Goal: Information Seeking & Learning: Learn about a topic

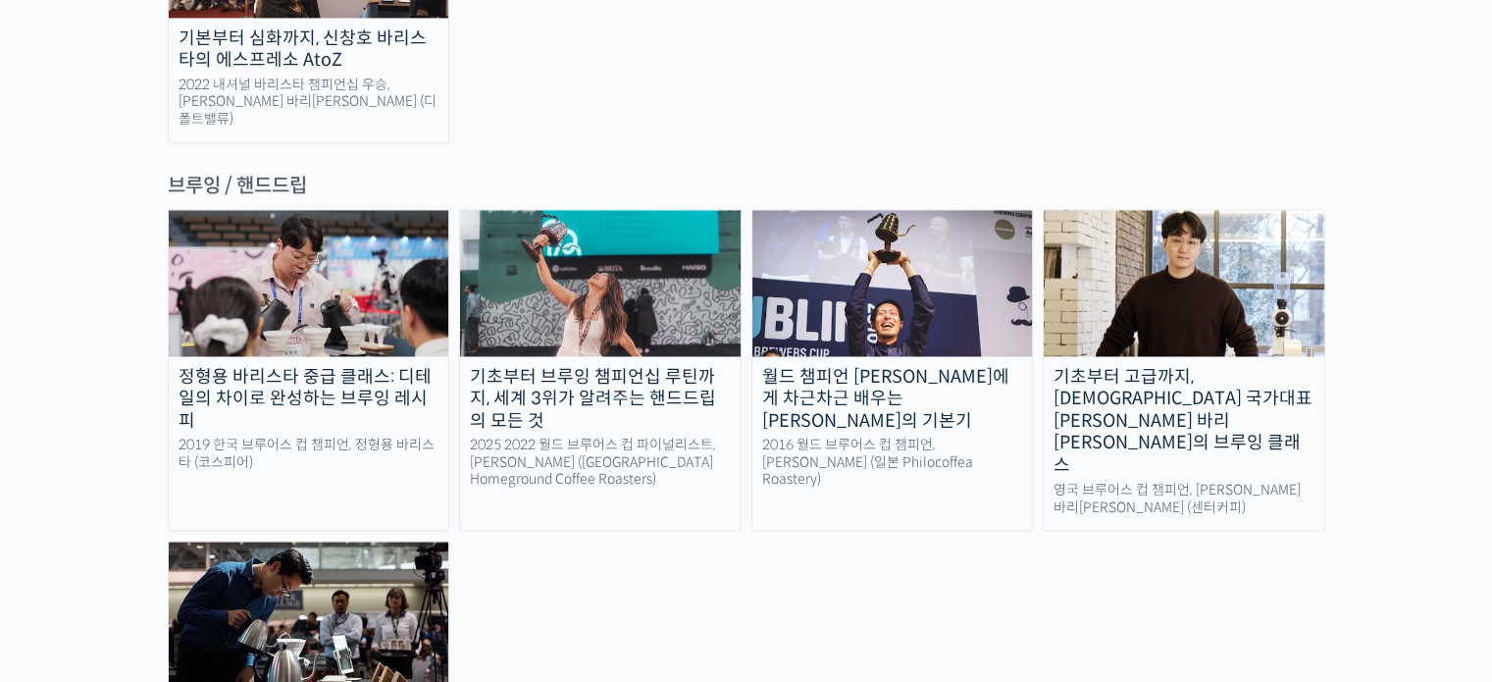
scroll to position [3242, 0]
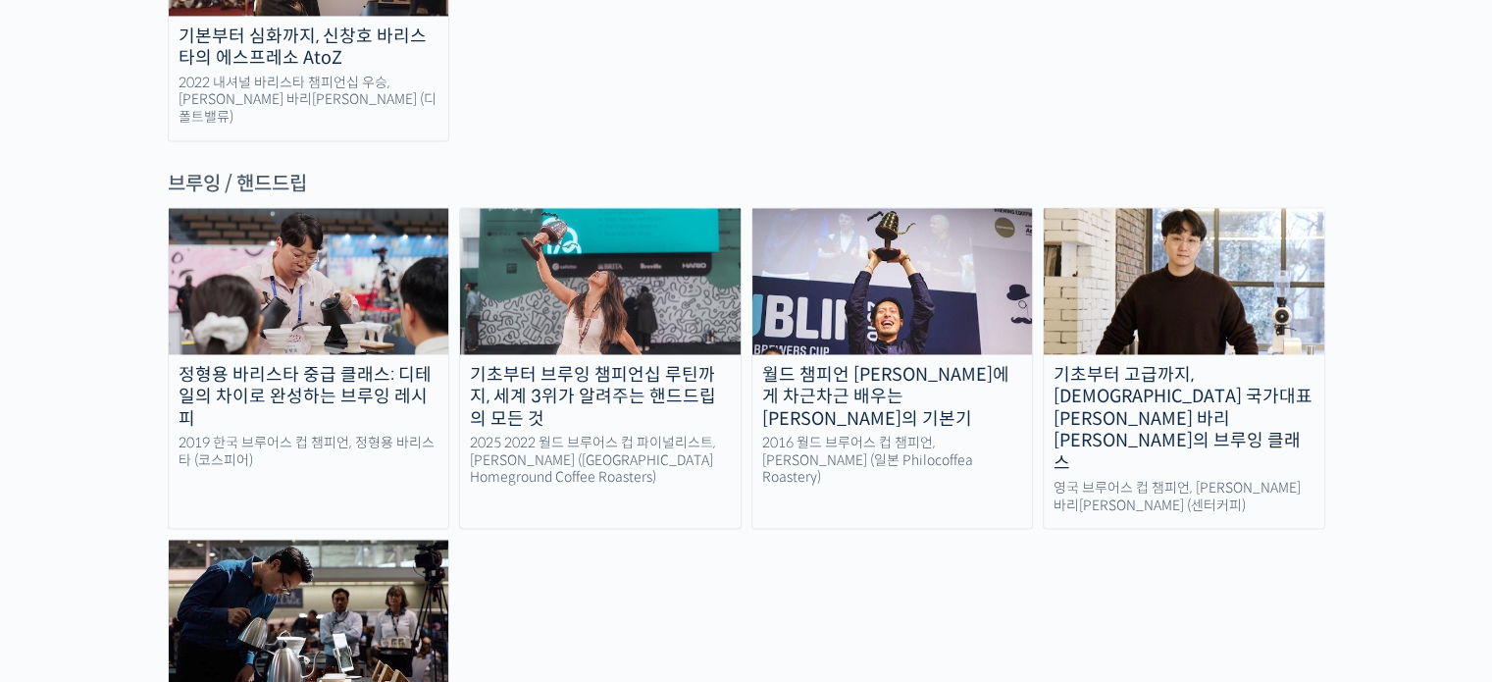
click at [338, 208] on img at bounding box center [309, 280] width 281 height 145
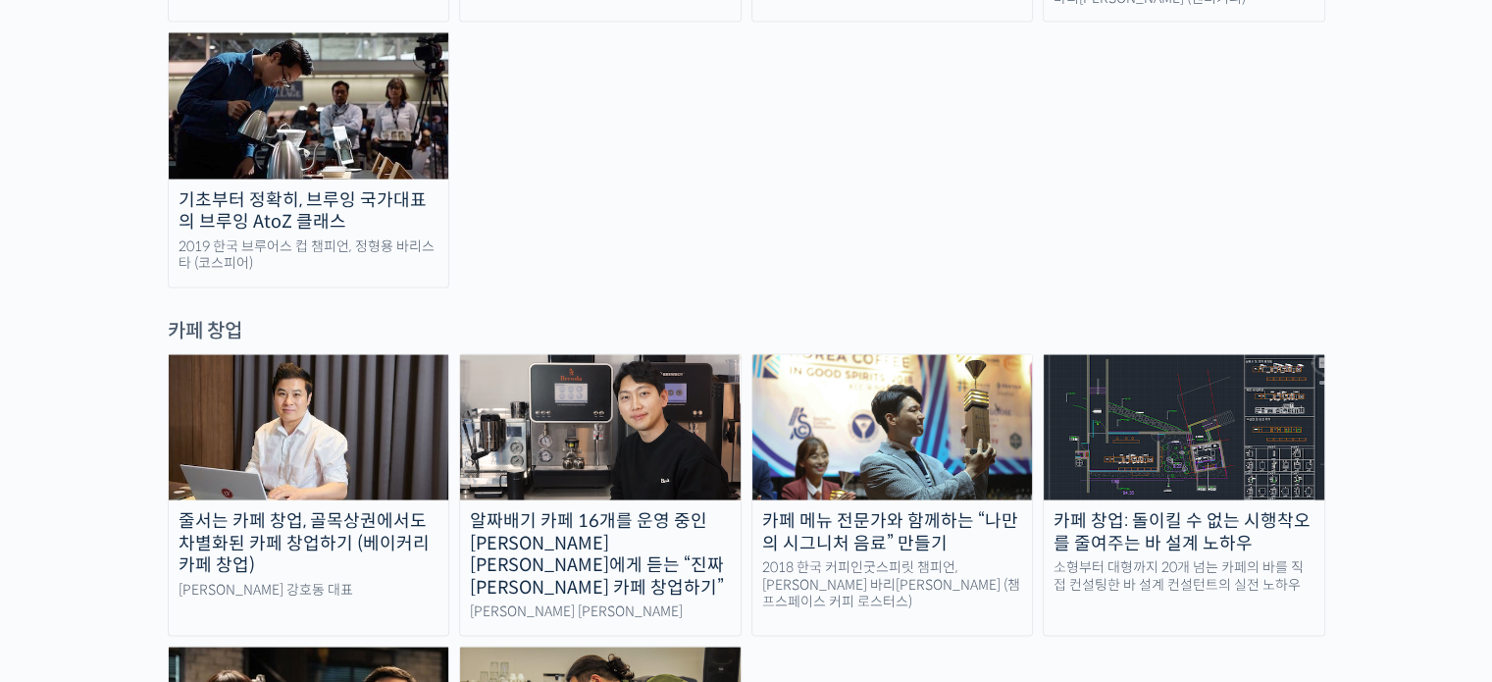
scroll to position [3754, 0]
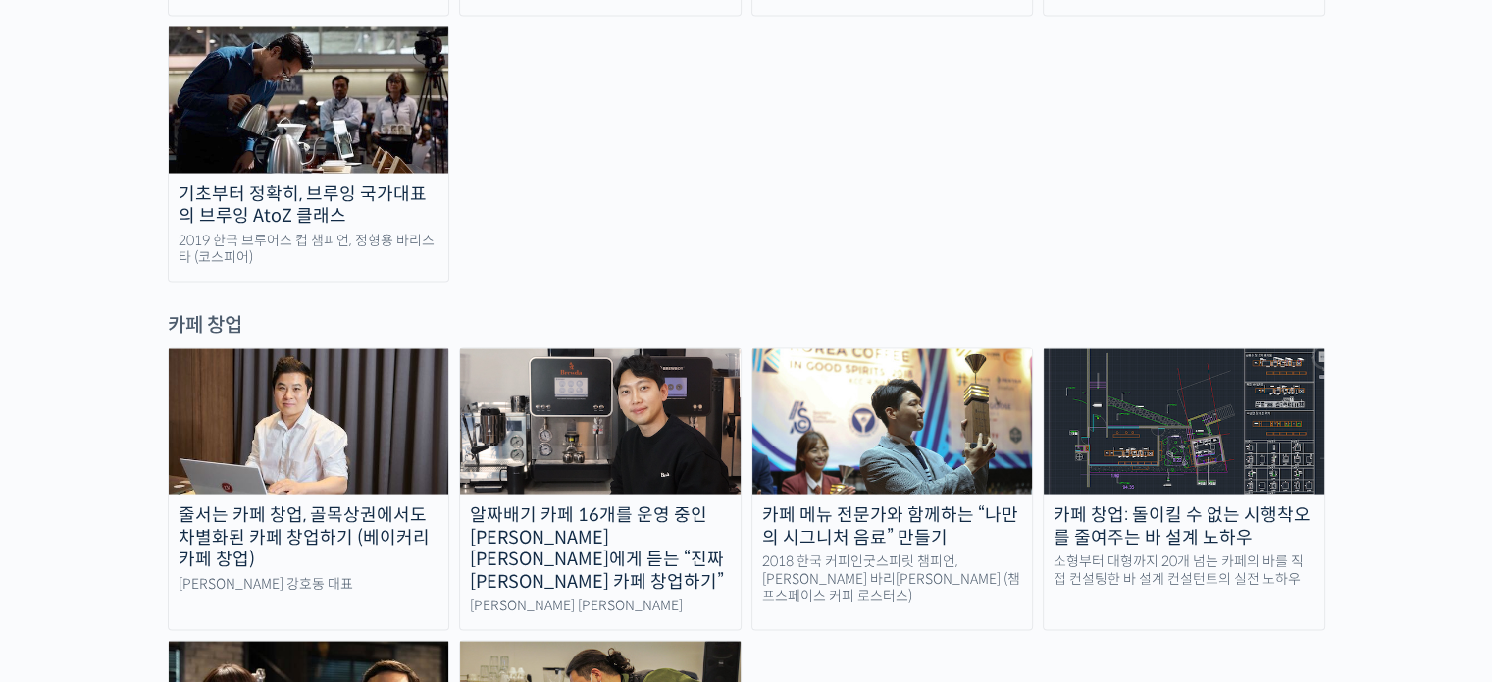
click at [251, 349] on img at bounding box center [309, 421] width 281 height 145
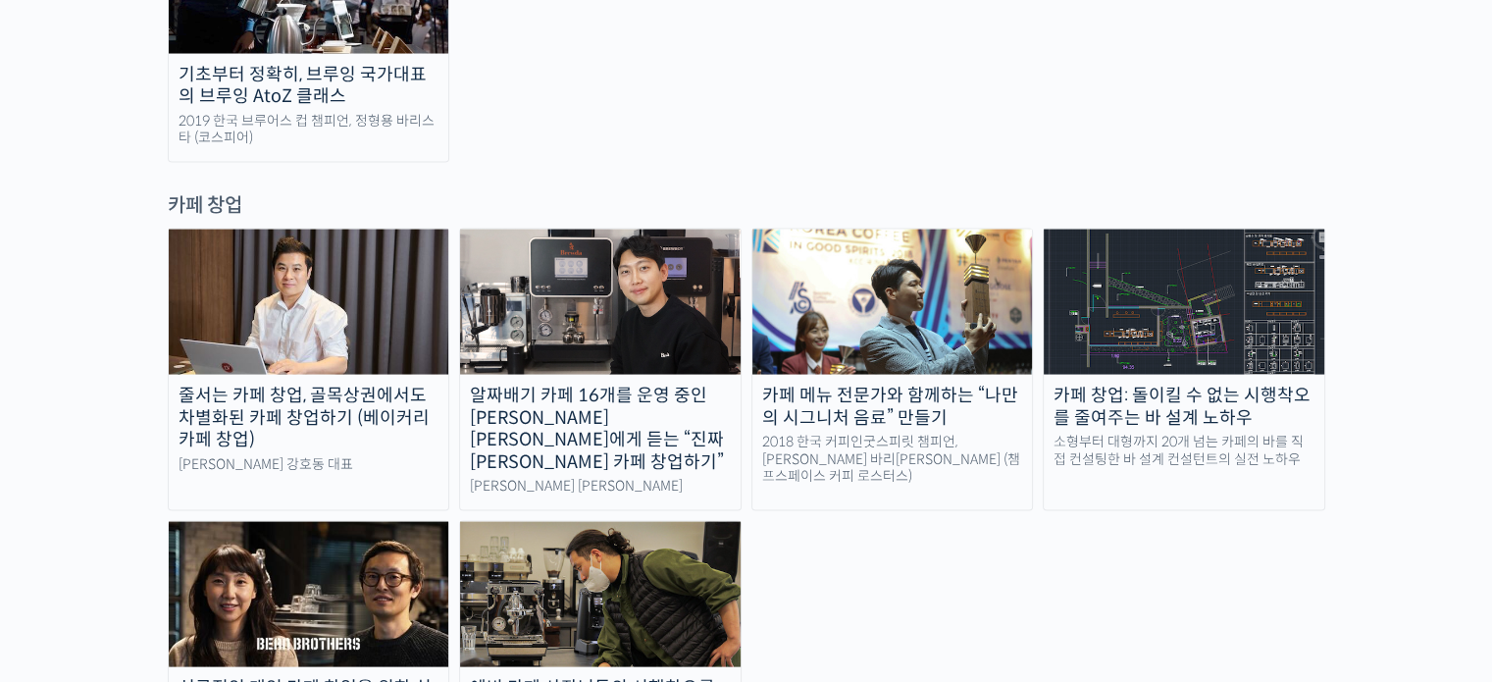
scroll to position [3791, 0]
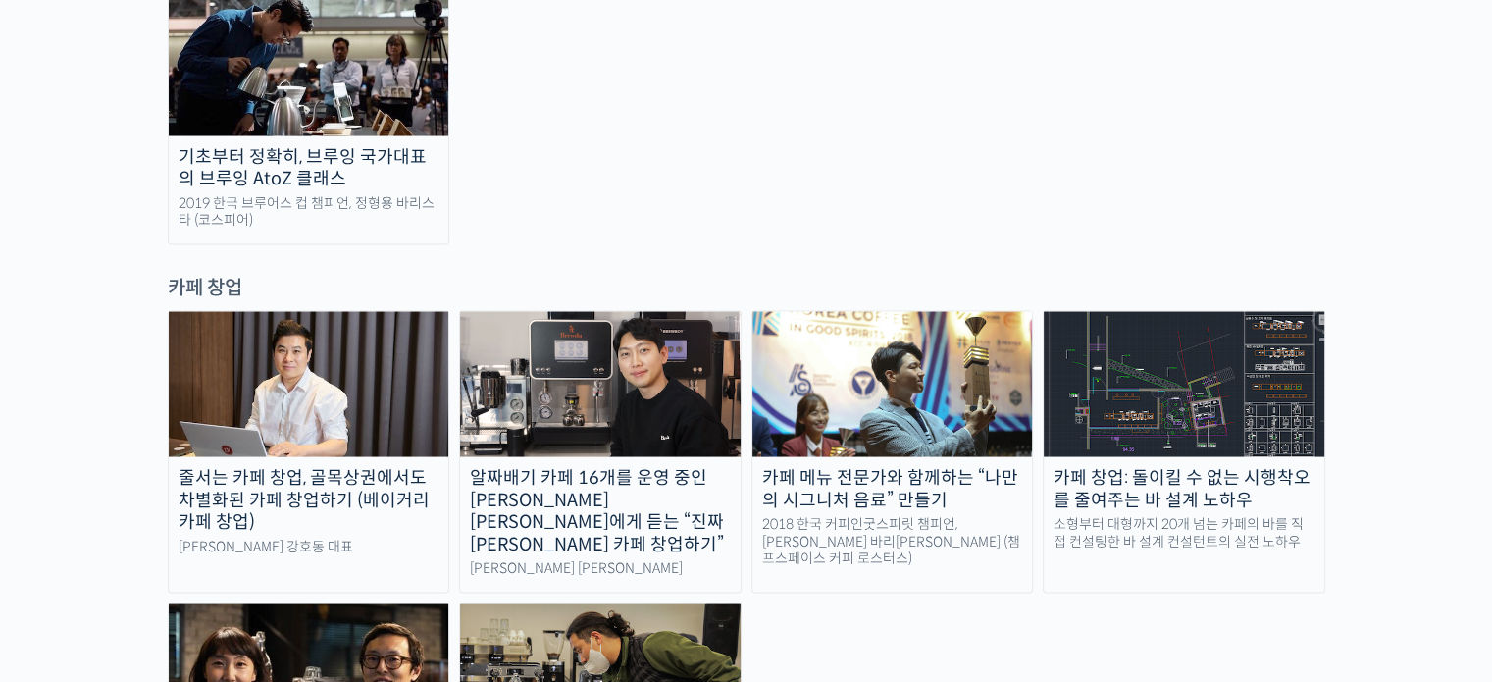
click at [689, 604] on img at bounding box center [600, 676] width 281 height 145
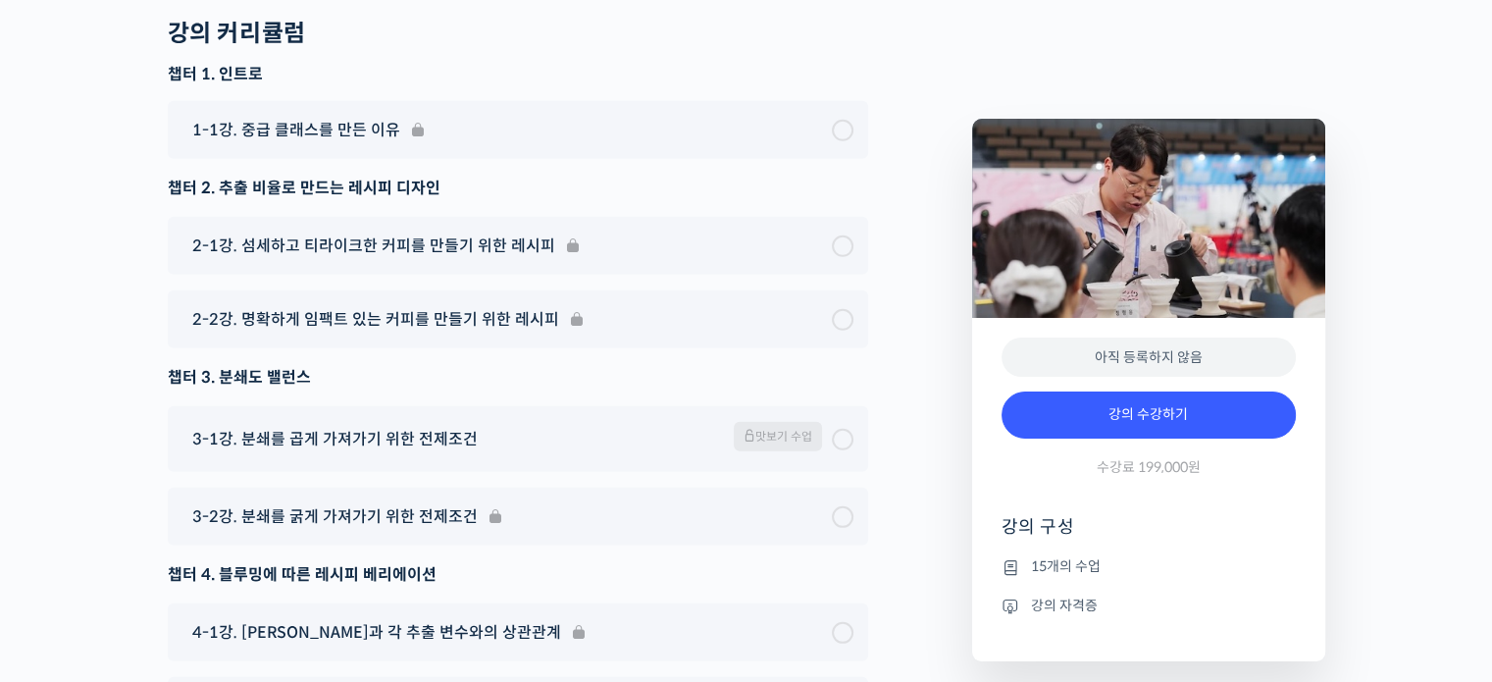
scroll to position [5797, 0]
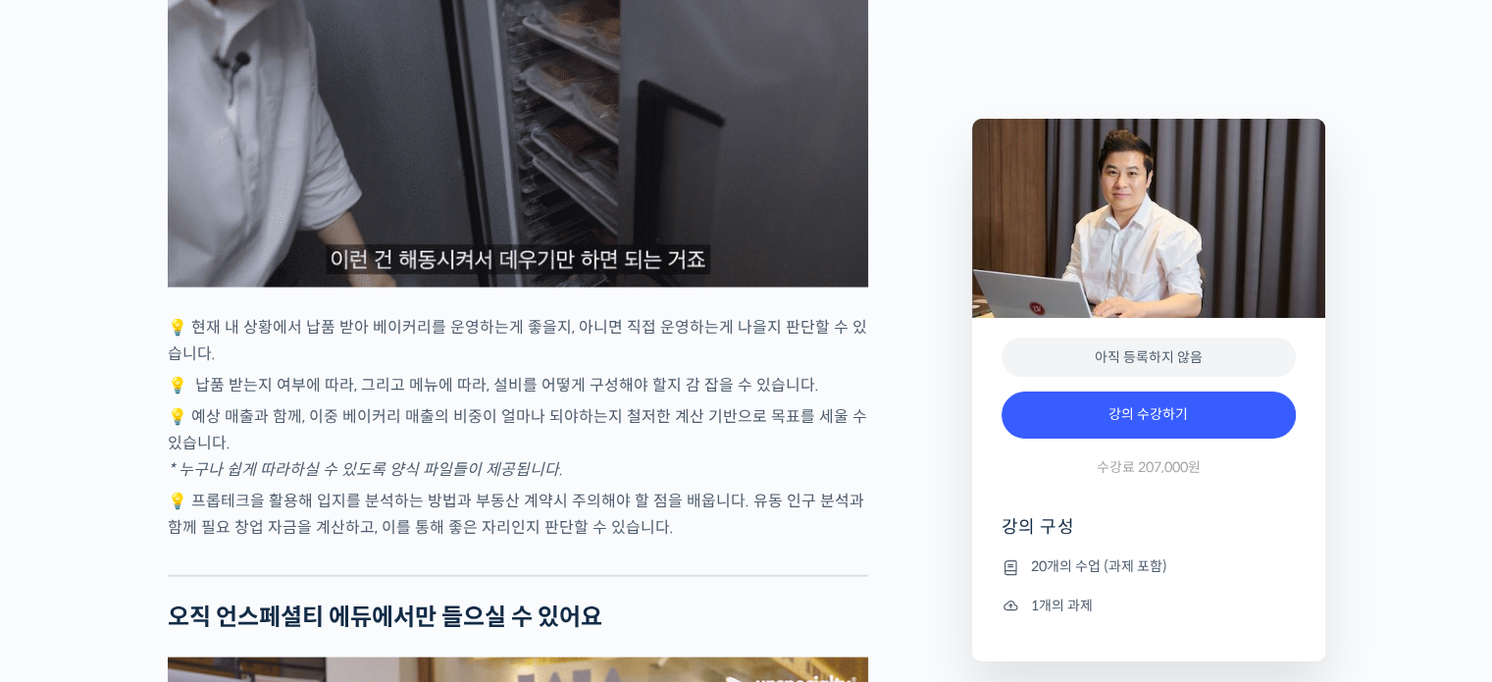
scroll to position [4418, 0]
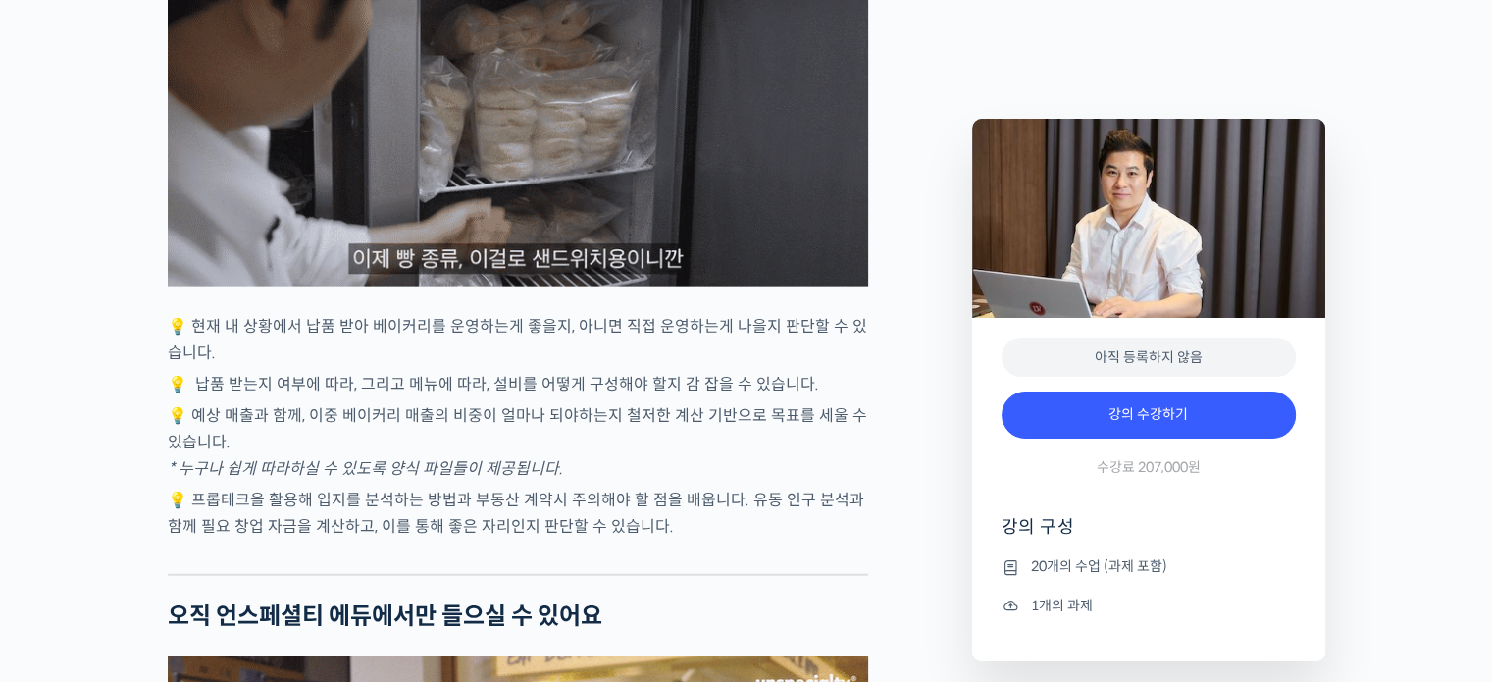
type input "qkrgus156@naver.com"
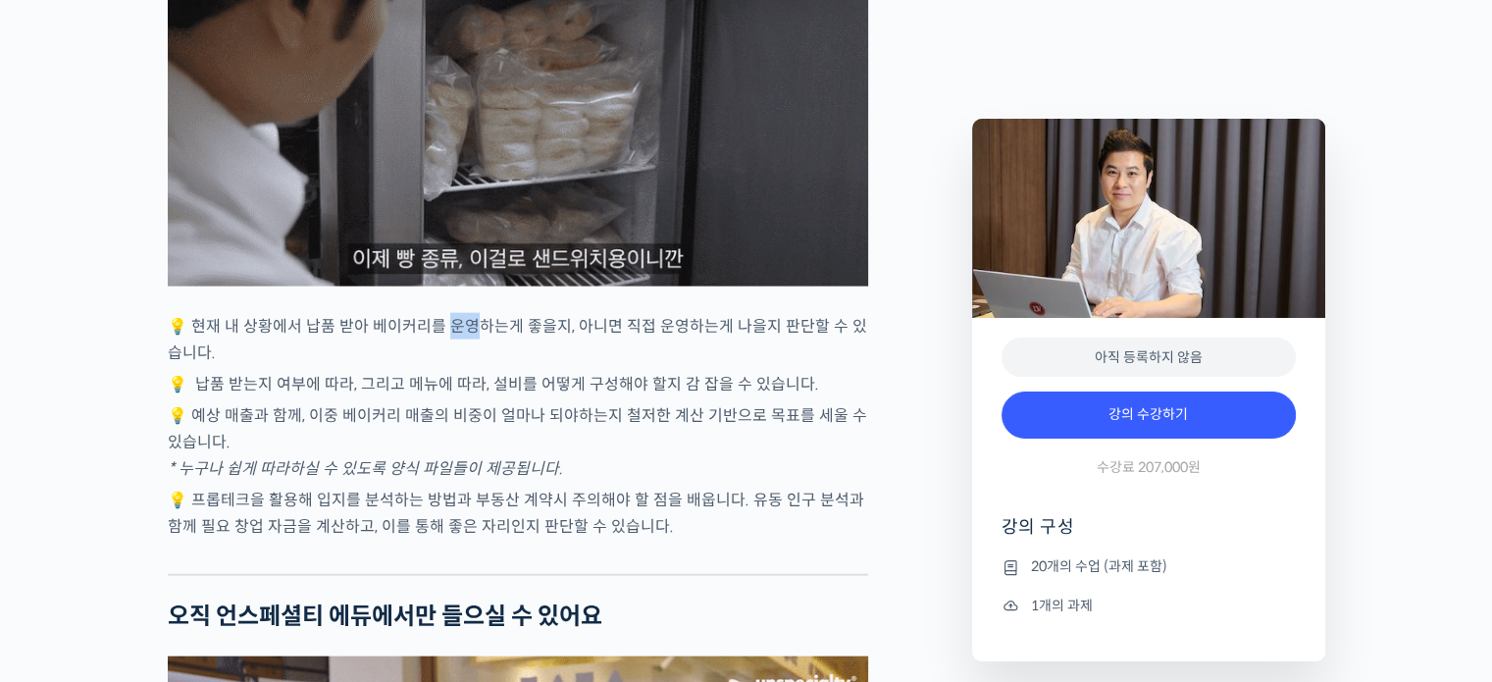
drag, startPoint x: 443, startPoint y: 332, endPoint x: 474, endPoint y: 345, distance: 34.3
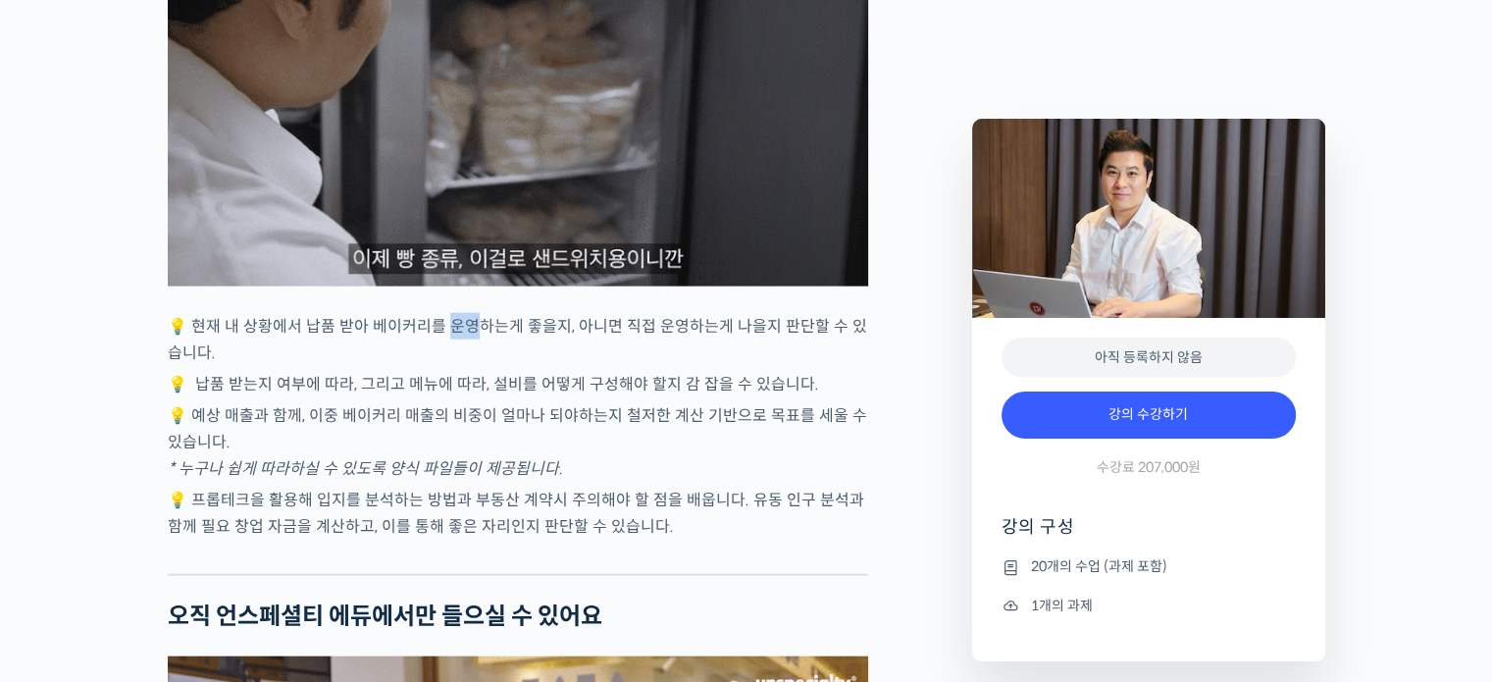
click at [474, 345] on p "💡 현재 내 상황에서 납품 받아 베이커리를 운영하는게 좋을지, 아니면 직접 운영하는게 나을지 판단할 수 있습니다." at bounding box center [518, 339] width 701 height 53
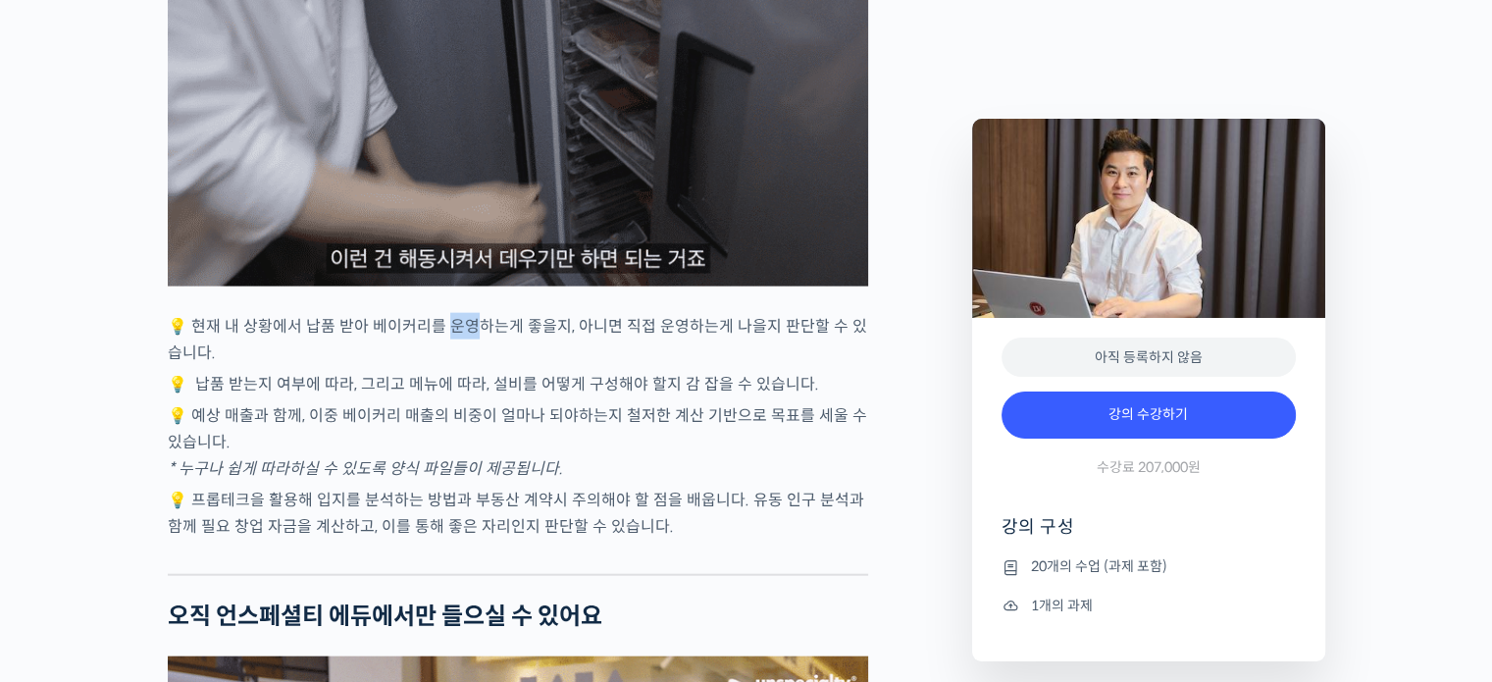
click at [474, 345] on p "💡 현재 내 상황에서 납품 받아 베이커리를 운영하는게 좋을지, 아니면 직접 운영하는게 나을지 판단할 수 있습니다." at bounding box center [518, 339] width 701 height 53
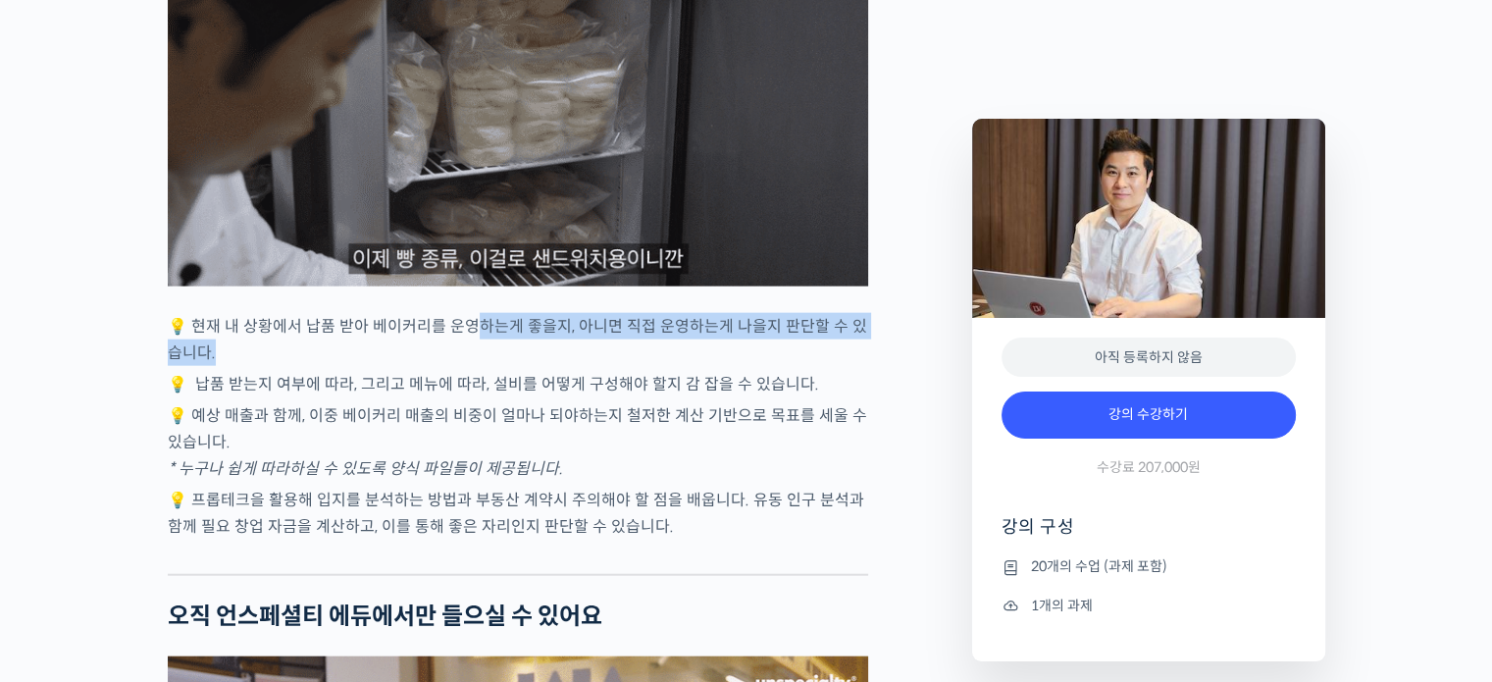
drag, startPoint x: 474, startPoint y: 345, endPoint x: 559, endPoint y: 361, distance: 86.8
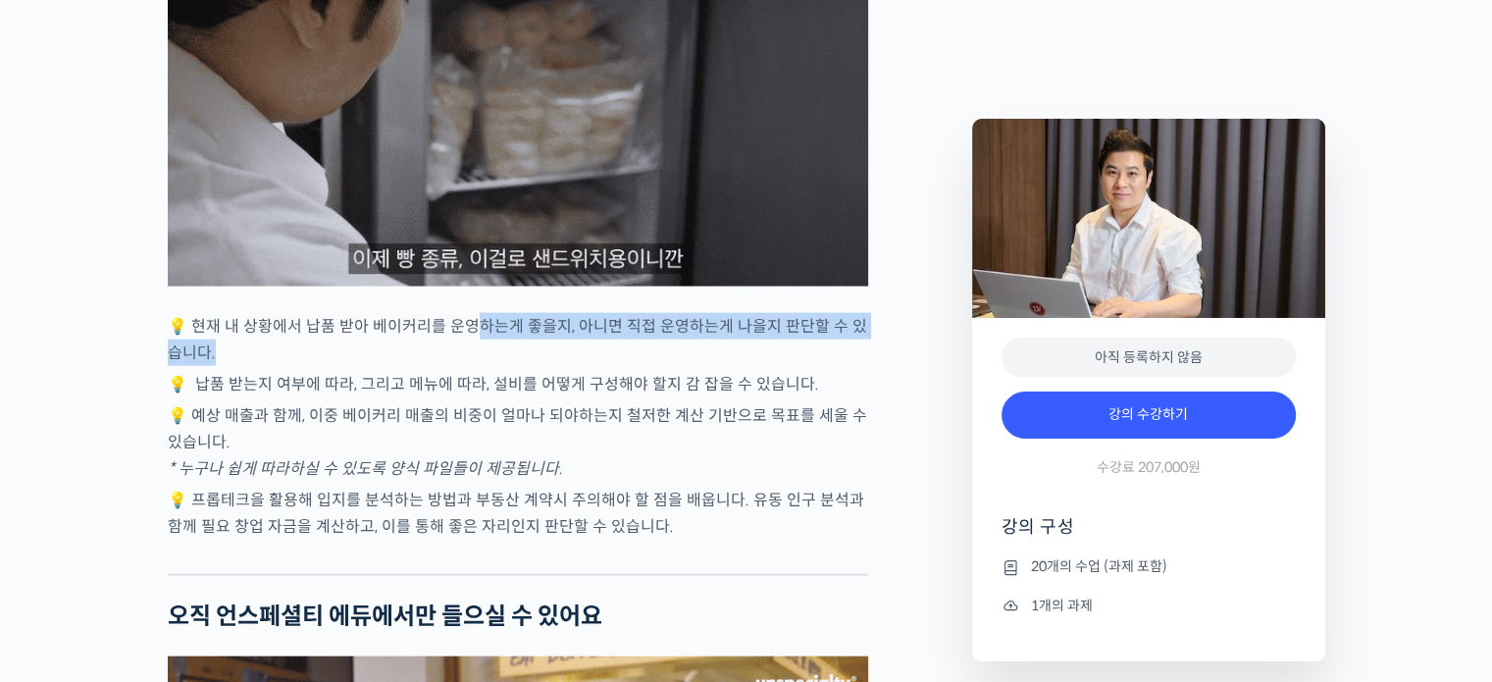
click at [559, 361] on p "💡 현재 내 상황에서 납품 받아 베이커리를 운영하는게 좋을지, 아니면 직접 운영하는게 나을지 판단할 수 있습니다." at bounding box center [518, 339] width 701 height 53
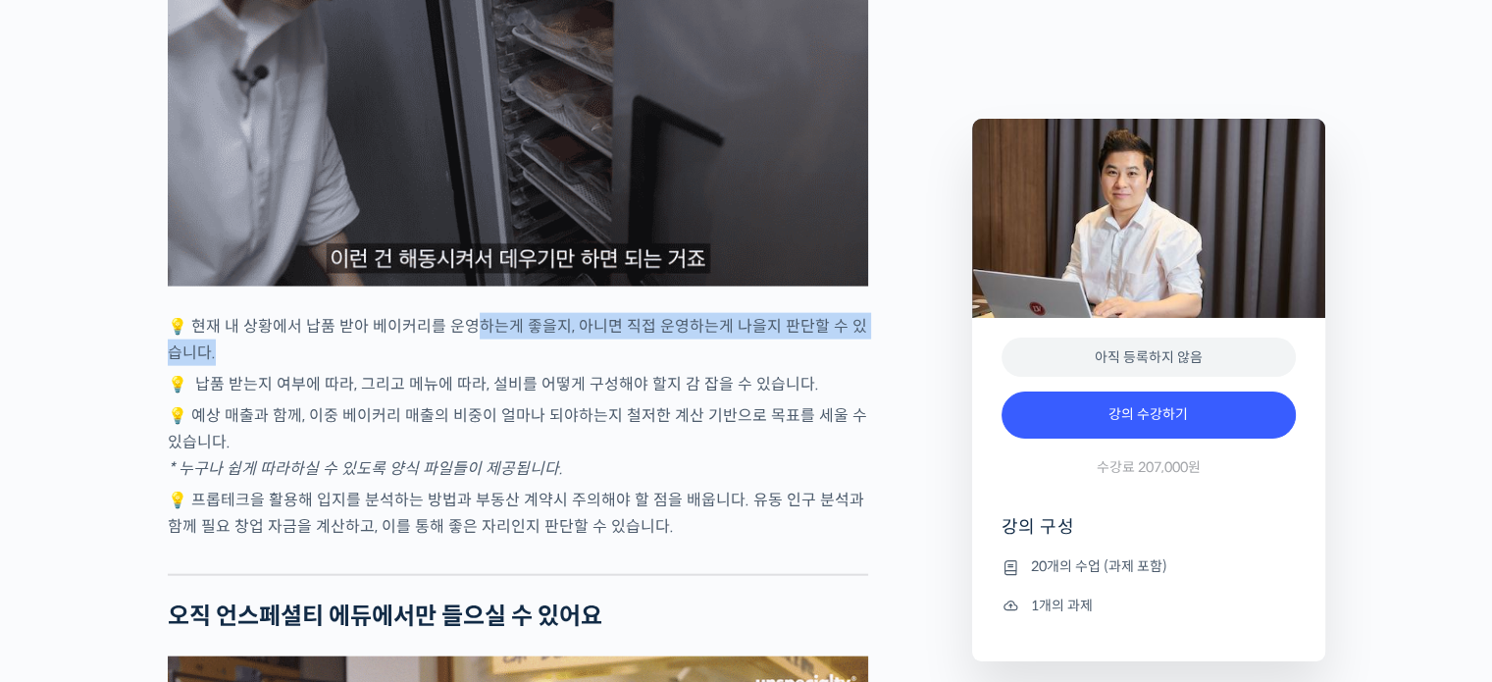
click at [559, 361] on p "💡 현재 내 상황에서 납품 받아 베이커리를 운영하는게 좋을지, 아니면 직접 운영하는게 나을지 판단할 수 있습니다." at bounding box center [518, 339] width 701 height 53
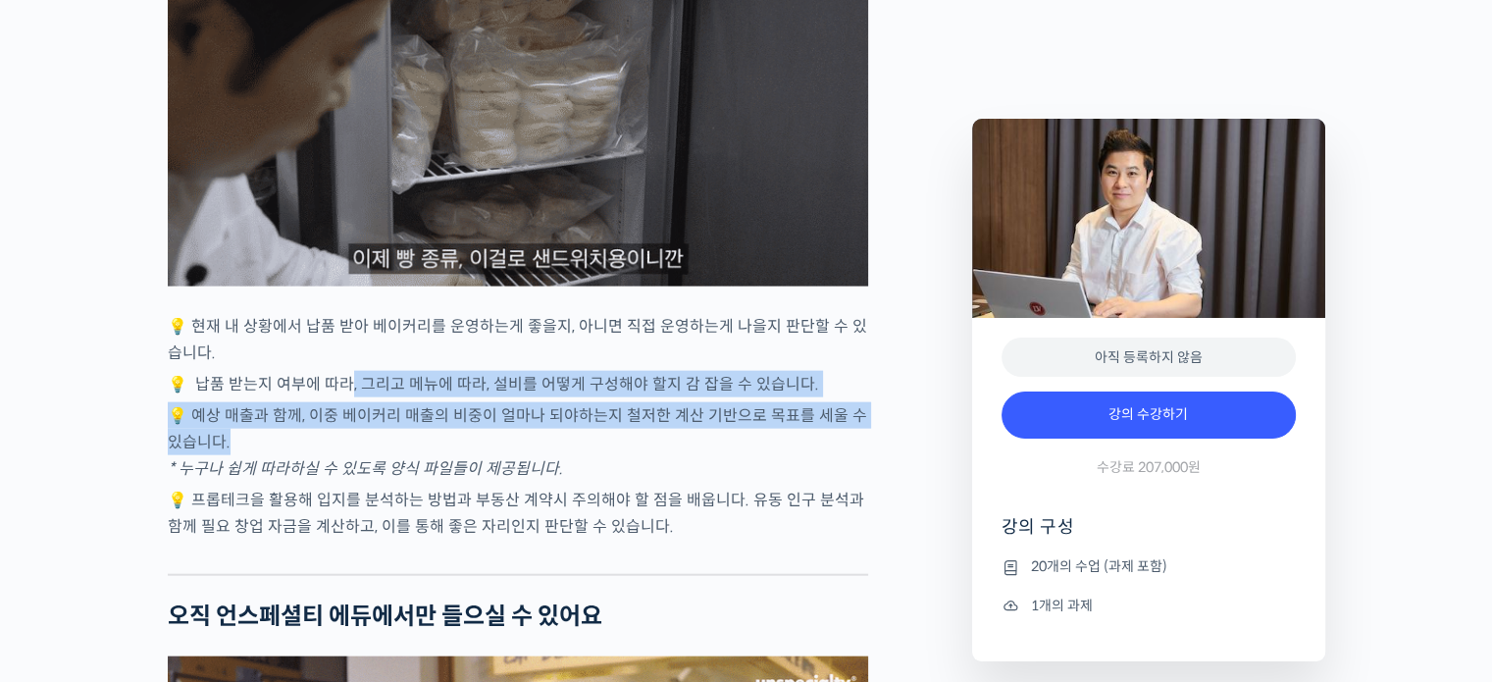
drag, startPoint x: 345, startPoint y: 407, endPoint x: 447, endPoint y: 463, distance: 116.4
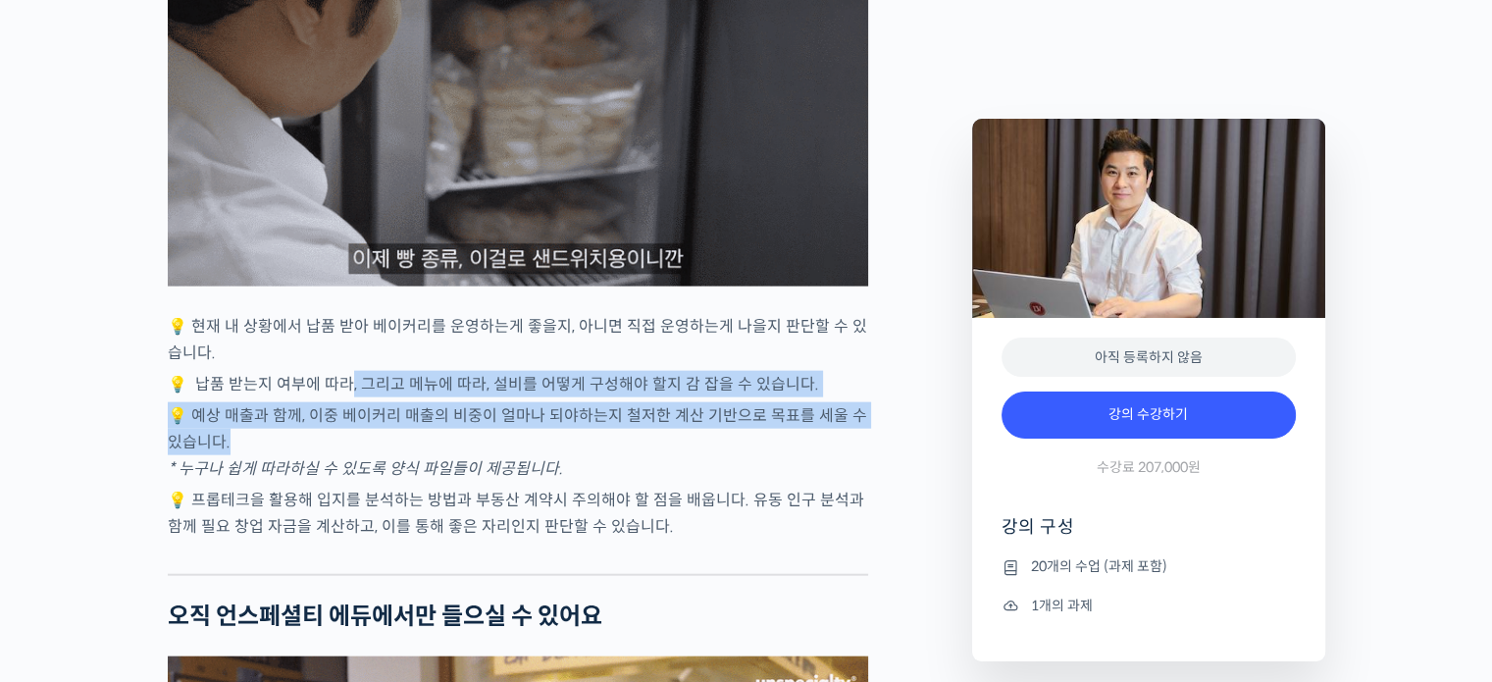
click at [447, 463] on div "강호동 대표를 소개합니다! <라라브레드> 대표 YouTube <창업오빠 강호동> 채널 운영 베스트셀러 <이렇게만 장사하면 저절로 됩니다> 출판…" at bounding box center [518, 494] width 701 height 8208
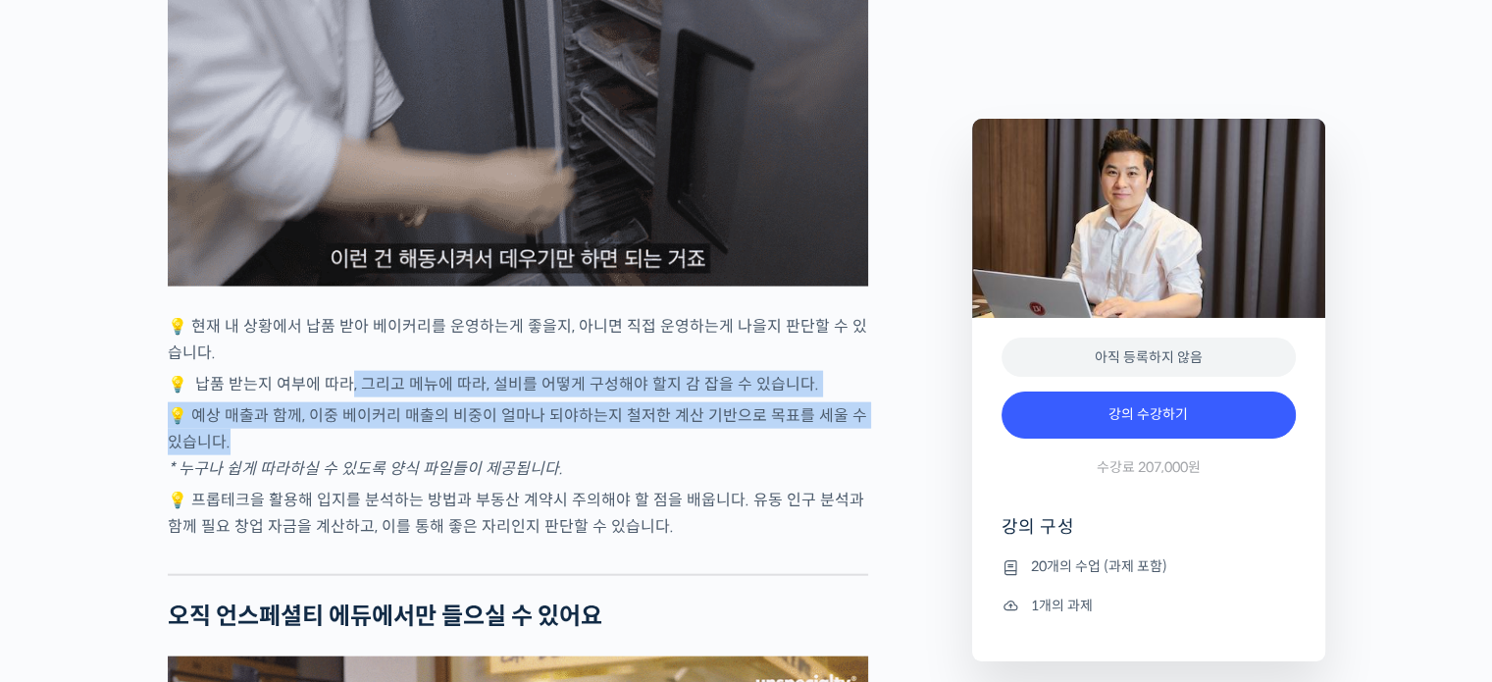
click at [447, 463] on p "💡 예상 매출과 함께, 이중 베이커리 매출의 비중이 얼마나 되야하는지 철저한 계산 기반으로 목표를 세울 수 있습니다. * 누구나 쉽게 따라하실…" at bounding box center [518, 441] width 701 height 79
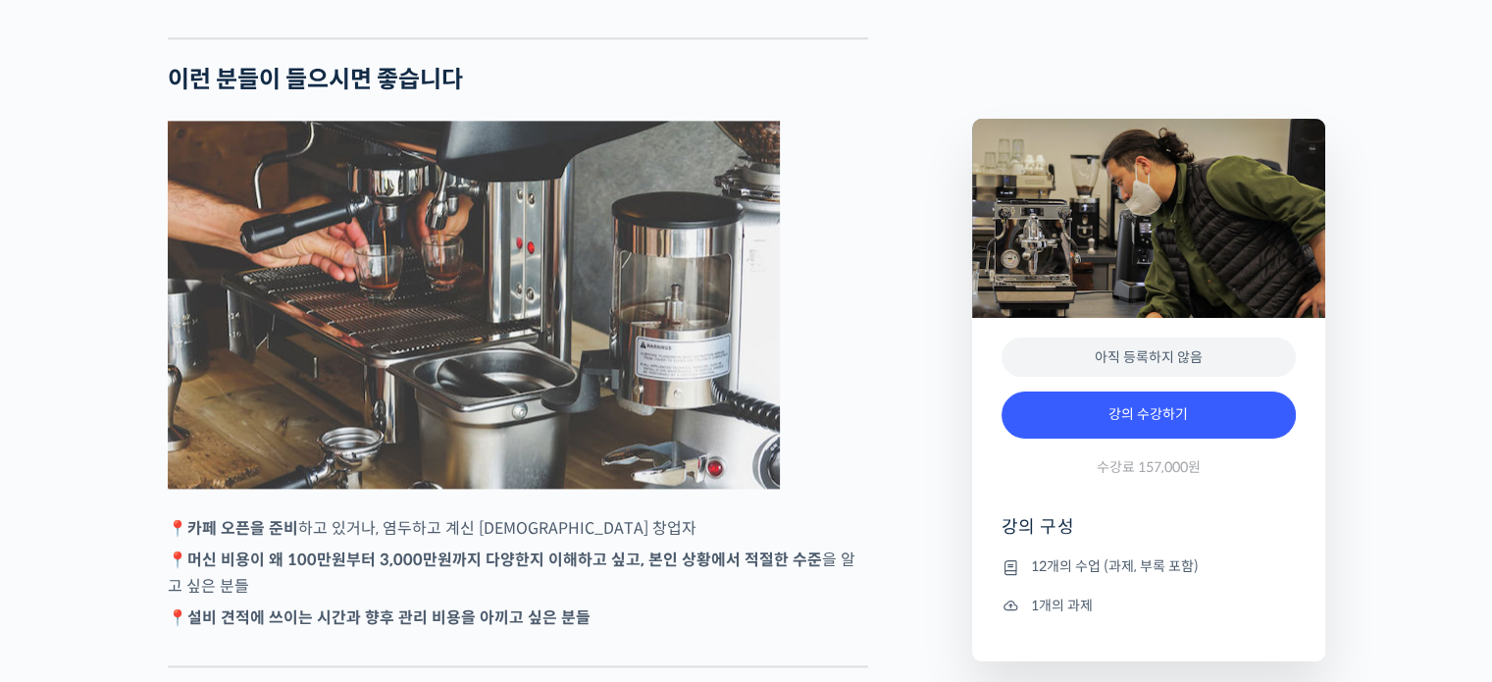
scroll to position [2957, 0]
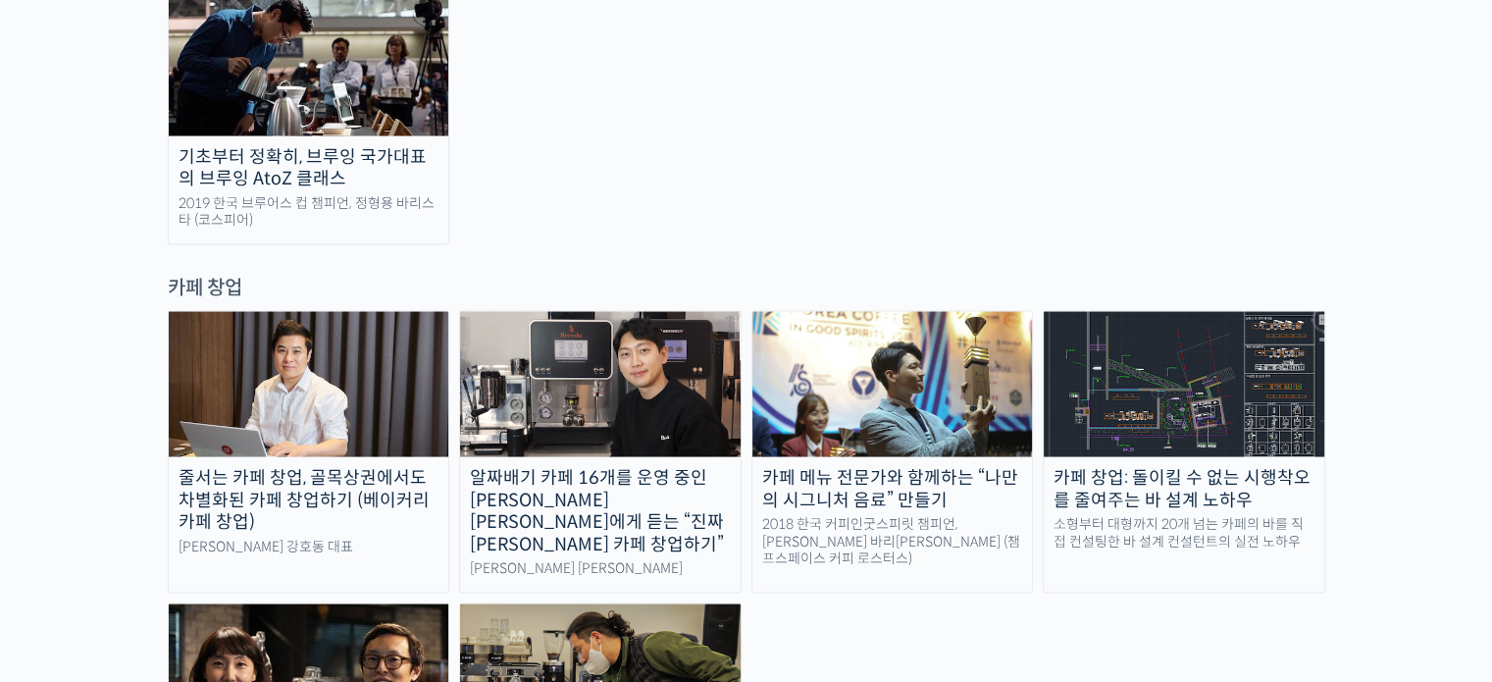
click at [1119, 312] on img at bounding box center [1184, 384] width 281 height 145
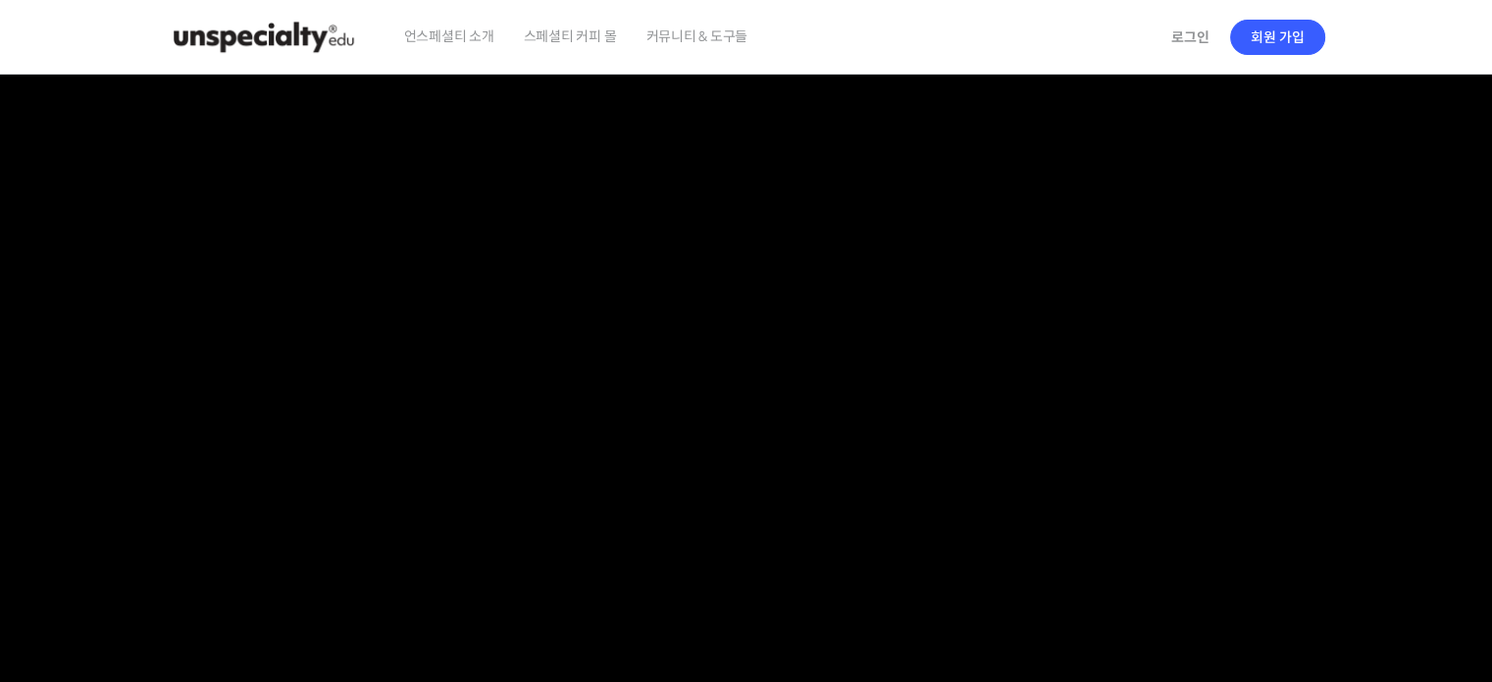
type input "qkrgus156@naver.com"
click at [326, 42] on img at bounding box center [264, 37] width 192 height 59
